Goal: Task Accomplishment & Management: Use online tool/utility

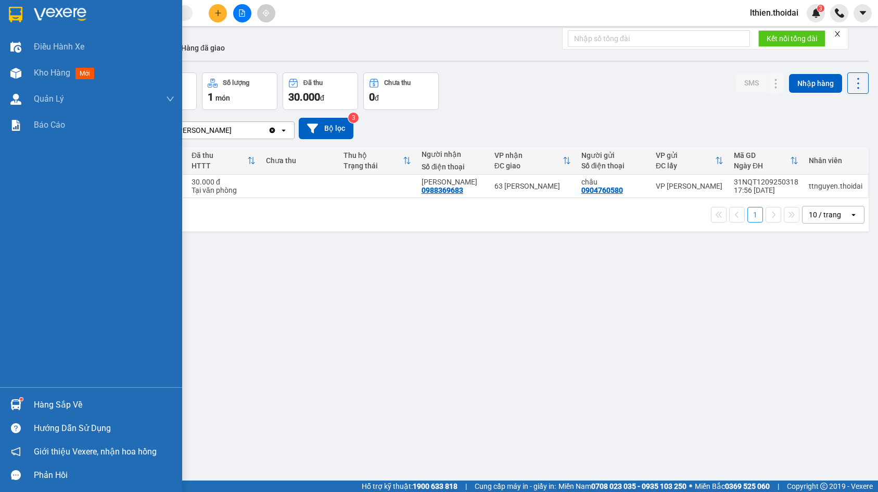
click at [16, 400] on img at bounding box center [15, 404] width 11 height 11
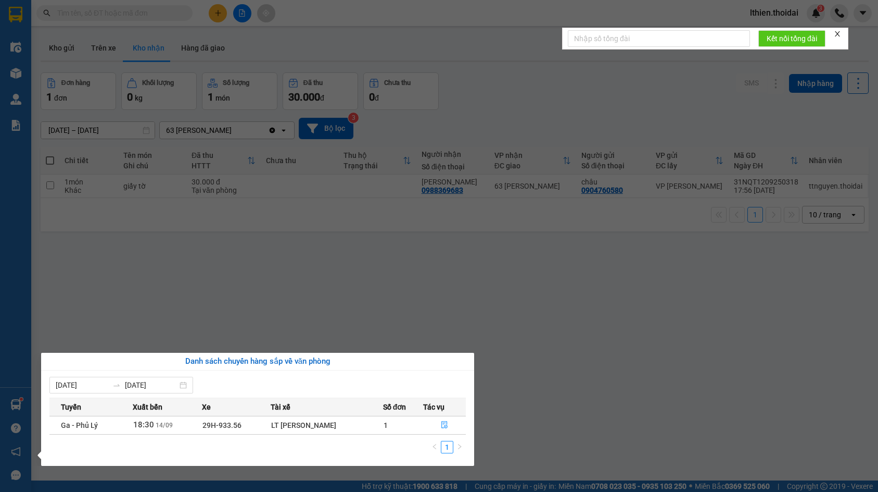
click at [62, 423] on span "Ga - Phủ Lý" at bounding box center [79, 425] width 37 height 8
click at [444, 427] on icon "file-done" at bounding box center [445, 424] width 6 height 7
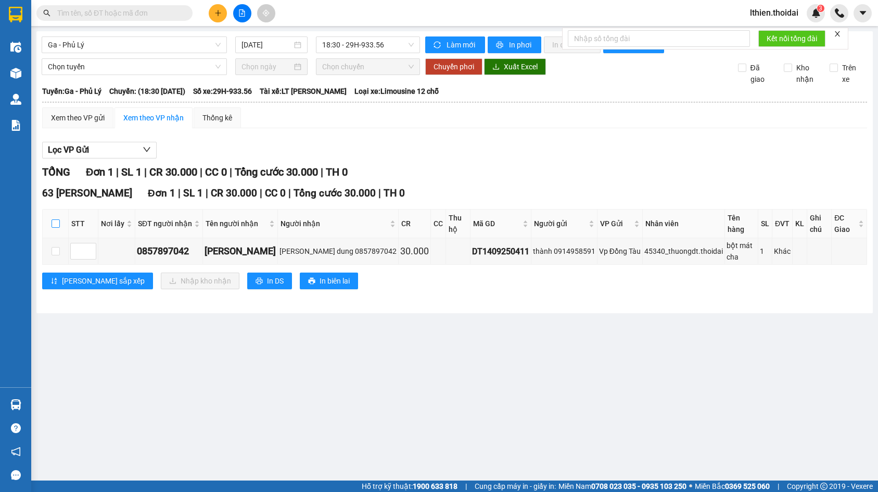
click at [58, 226] on input "checkbox" at bounding box center [56, 223] width 8 height 8
checkbox input "true"
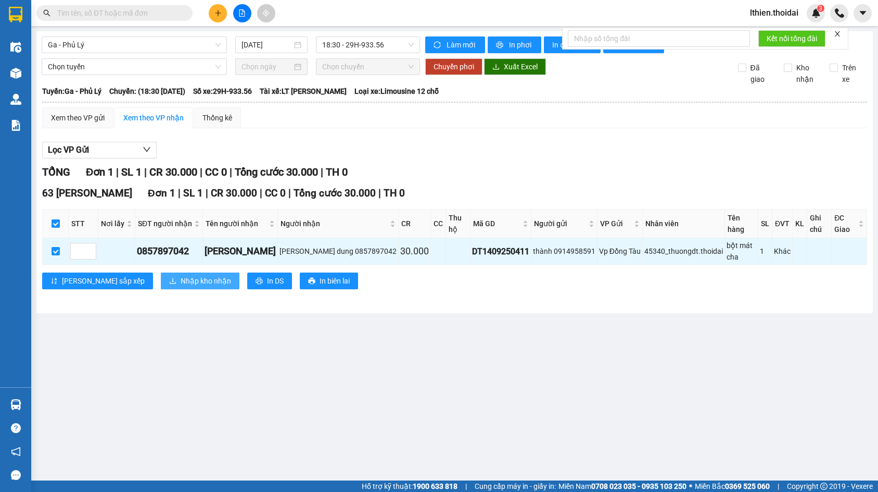
click at [181, 275] on span "Nhập kho nhận" at bounding box center [206, 280] width 51 height 11
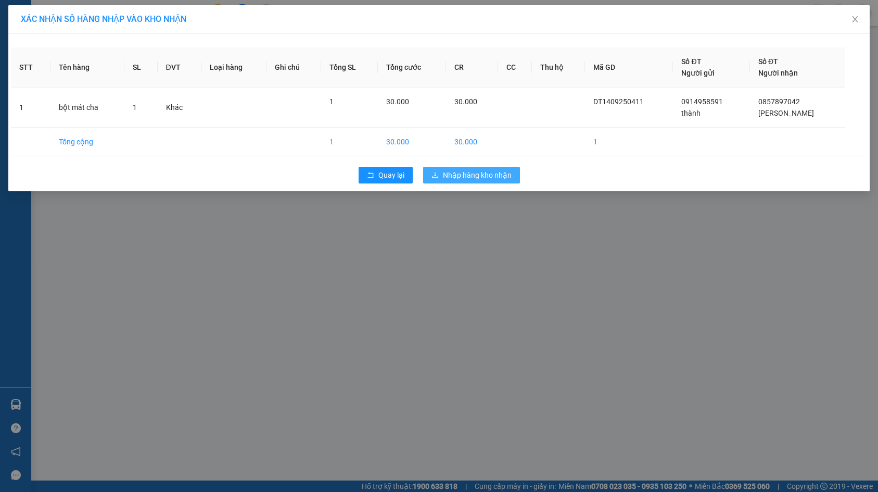
click at [470, 172] on span "Nhập hàng kho nhận" at bounding box center [477, 174] width 69 height 11
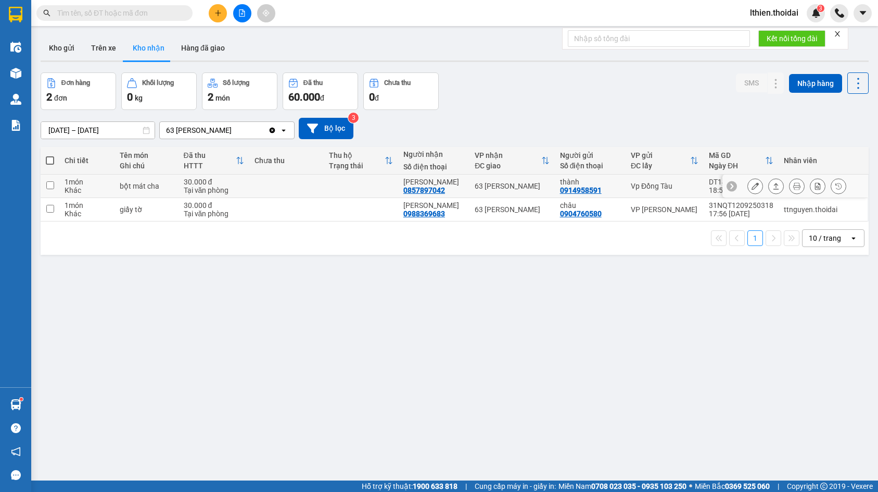
click at [51, 184] on input "checkbox" at bounding box center [50, 185] width 8 height 8
checkbox input "true"
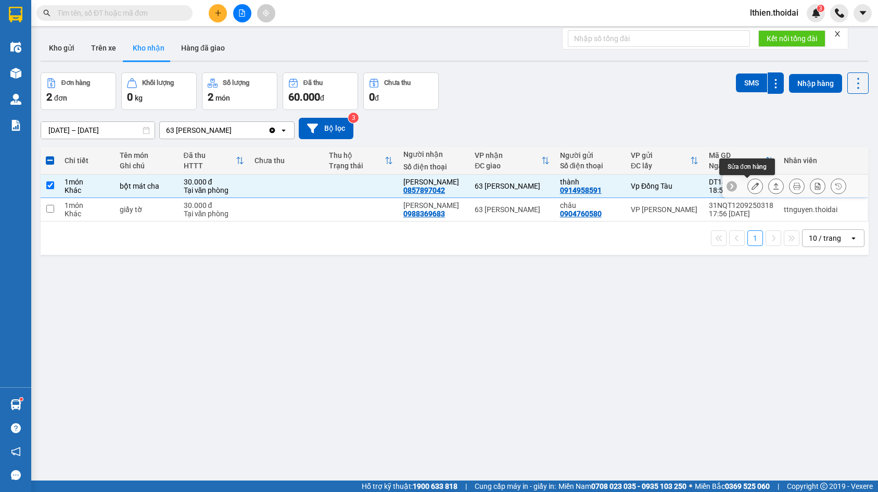
click at [752, 186] on icon at bounding box center [755, 185] width 7 height 7
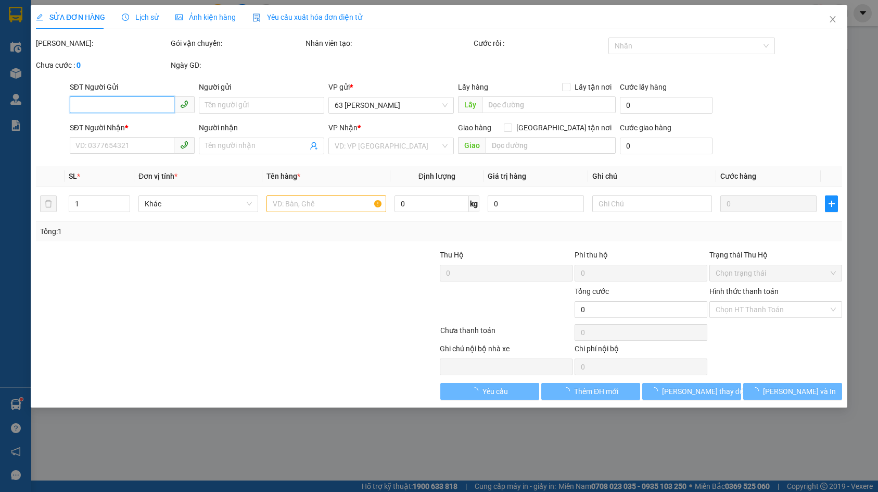
type input "0914958591"
type input "thành"
type input "0857897042"
type input "[PERSON_NAME]"
type input "30.000"
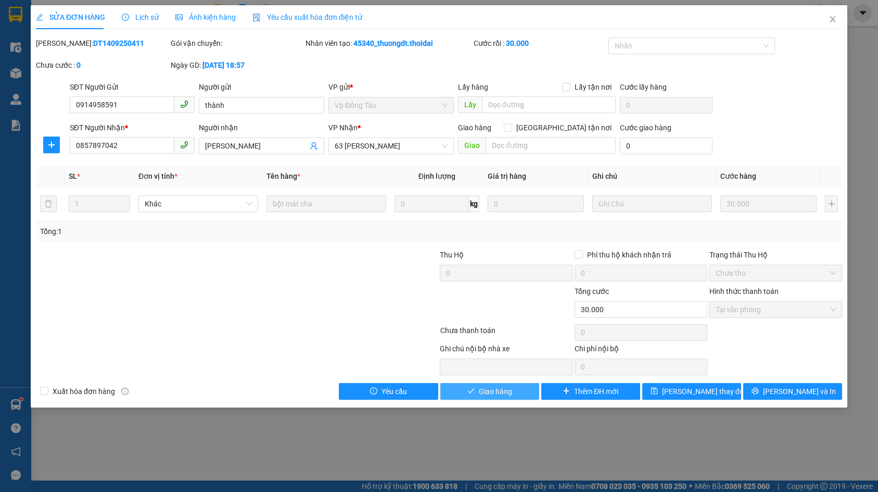
click at [501, 390] on span "Giao hàng" at bounding box center [495, 390] width 33 height 11
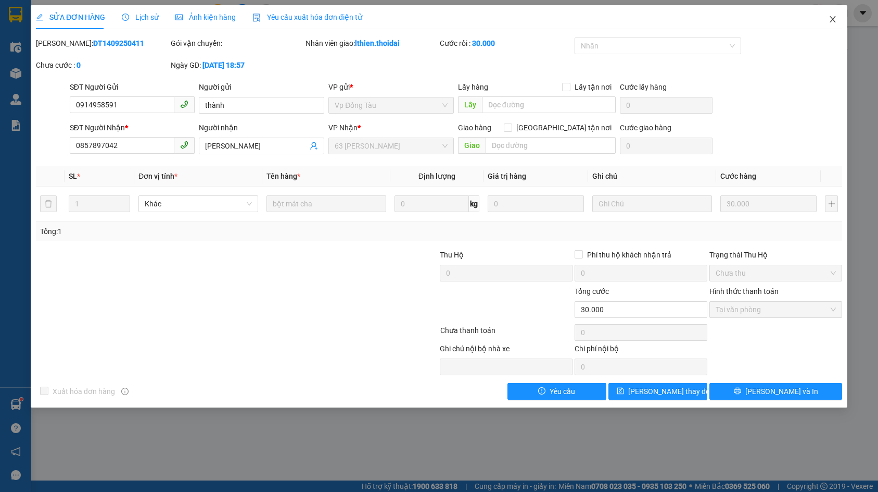
click at [831, 21] on icon "close" at bounding box center [833, 19] width 8 height 8
